Goal: Find contact information: Find contact information

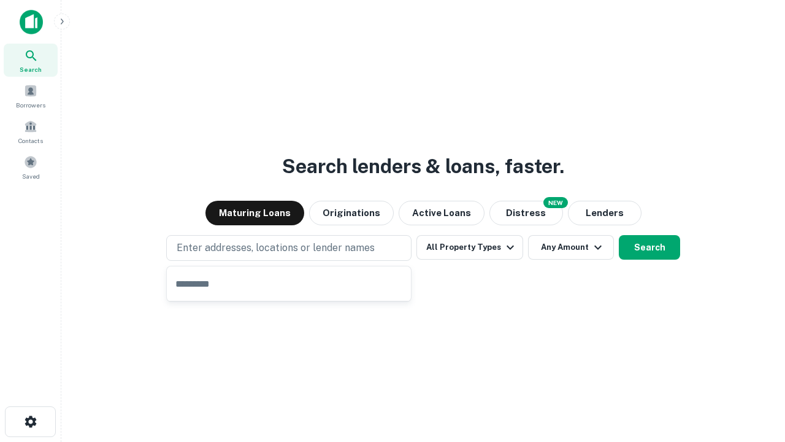
type input "**********"
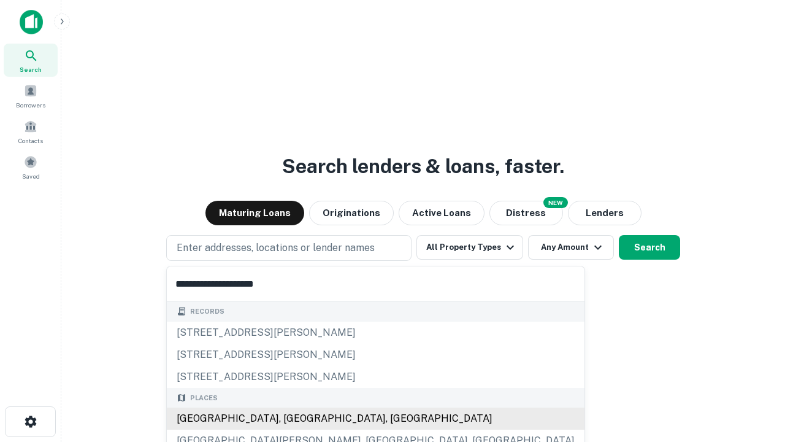
click at [293, 419] on div "[GEOGRAPHIC_DATA], [GEOGRAPHIC_DATA], [GEOGRAPHIC_DATA]" at bounding box center [376, 418] width 418 height 22
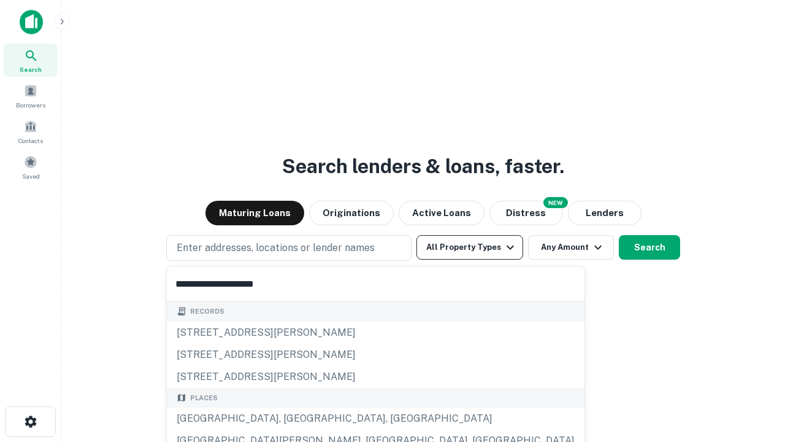
click at [470, 247] on button "All Property Types" at bounding box center [470, 247] width 107 height 25
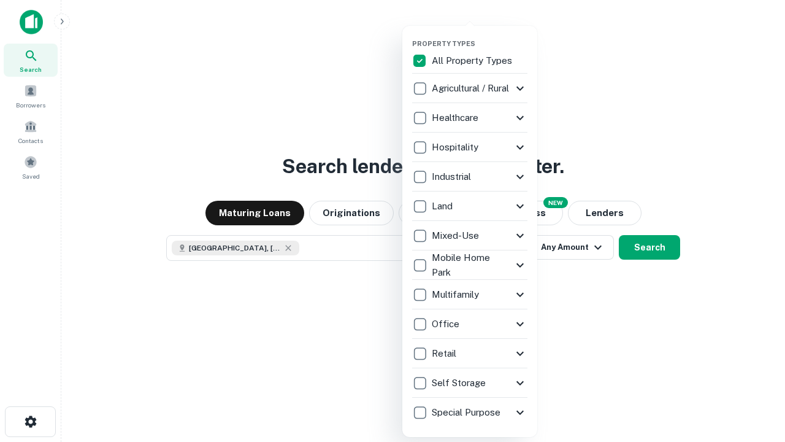
click at [480, 36] on button "button" at bounding box center [479, 36] width 135 height 1
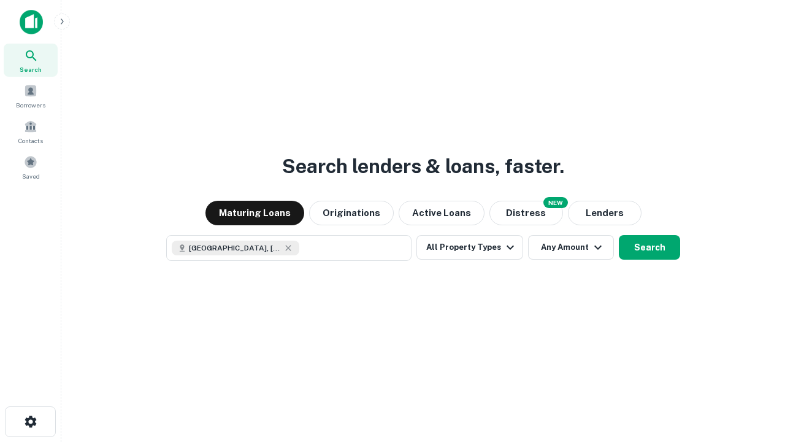
scroll to position [20, 0]
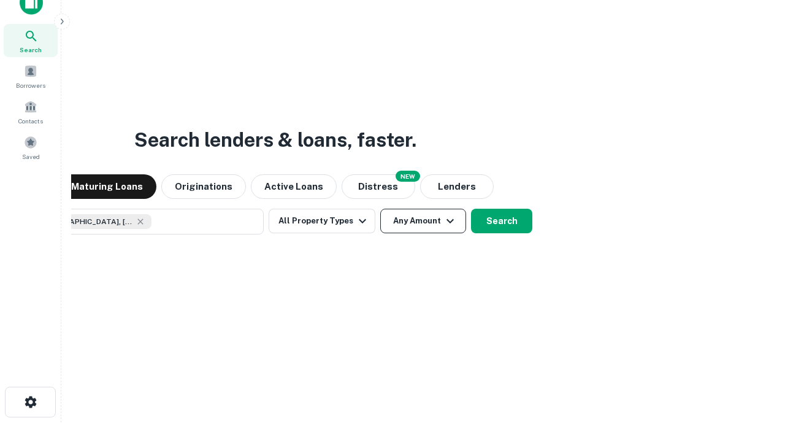
click at [380, 209] on button "Any Amount" at bounding box center [423, 221] width 86 height 25
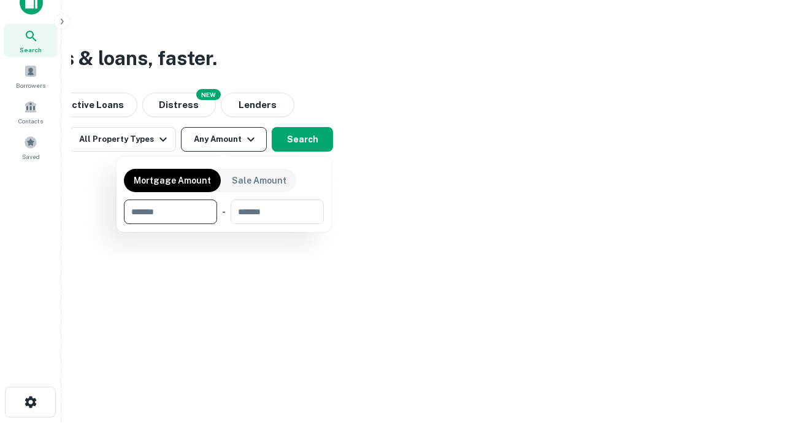
type input "*******"
click at [224, 224] on button "button" at bounding box center [224, 224] width 200 height 1
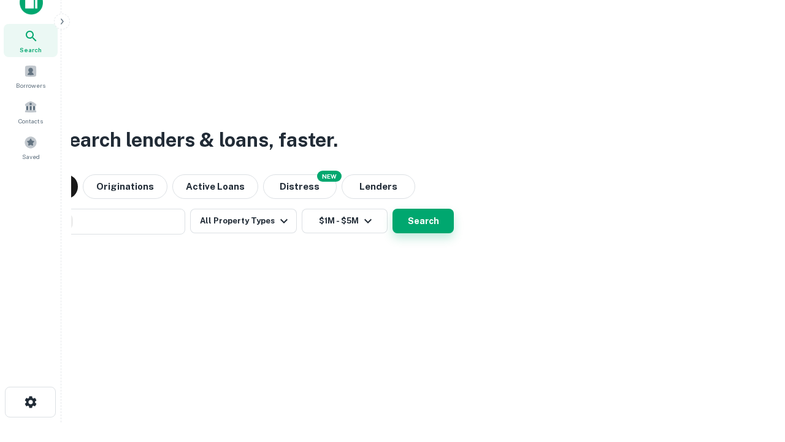
click at [393, 209] on button "Search" at bounding box center [423, 221] width 61 height 25
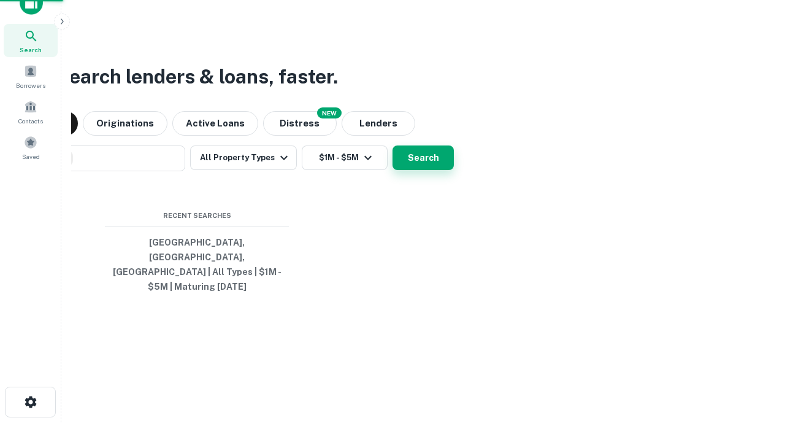
scroll to position [40, 347]
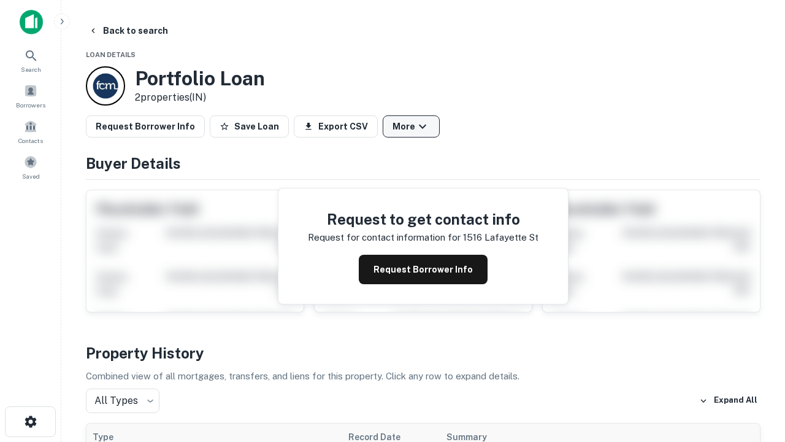
click at [411, 126] on button "More" at bounding box center [411, 126] width 57 height 22
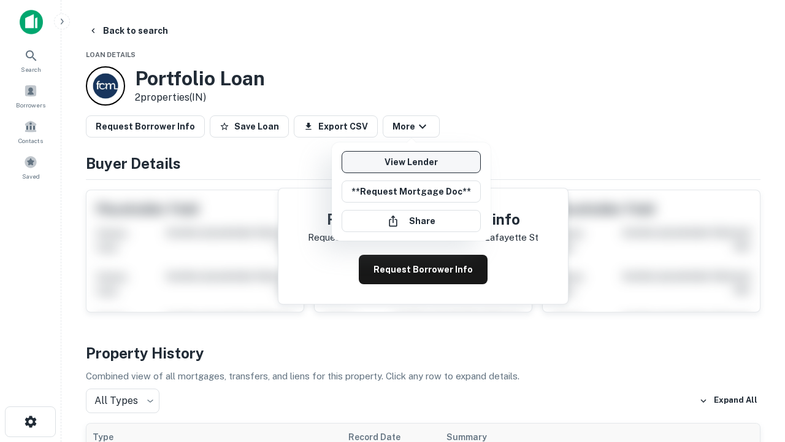
click at [411, 162] on link "View Lender" at bounding box center [411, 162] width 139 height 22
